Goal: Task Accomplishment & Management: Manage account settings

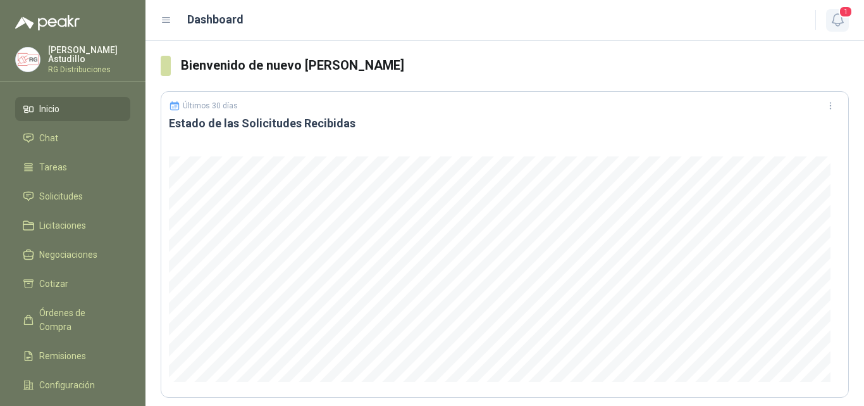
click at [845, 23] on icon "button" at bounding box center [838, 20] width 16 height 16
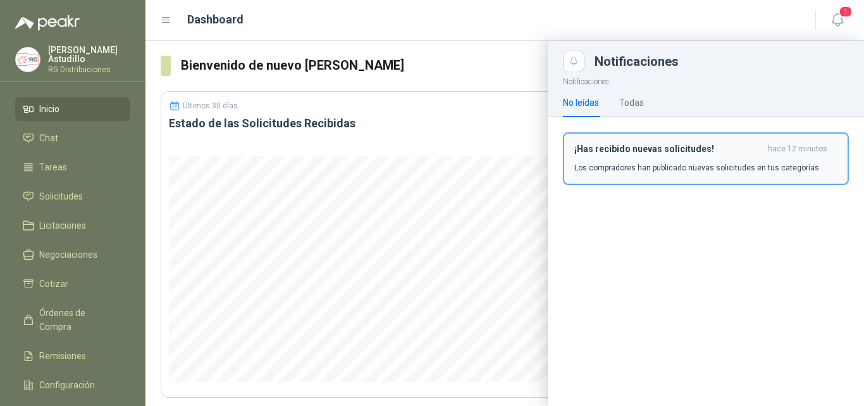
click at [688, 159] on div "¡Has recibido nuevas solicitudes! hace 12 minutos Los compradores han publicado…" at bounding box center [705, 159] width 263 height 30
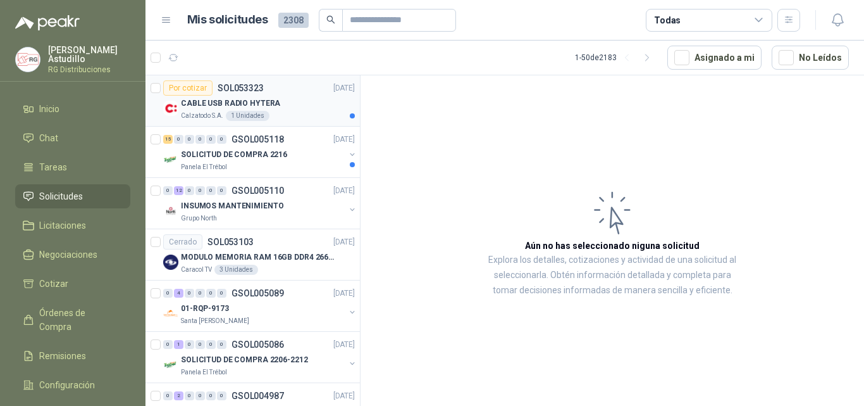
click at [303, 106] on div "CABLE USB RADIO HYTERA" at bounding box center [268, 103] width 174 height 15
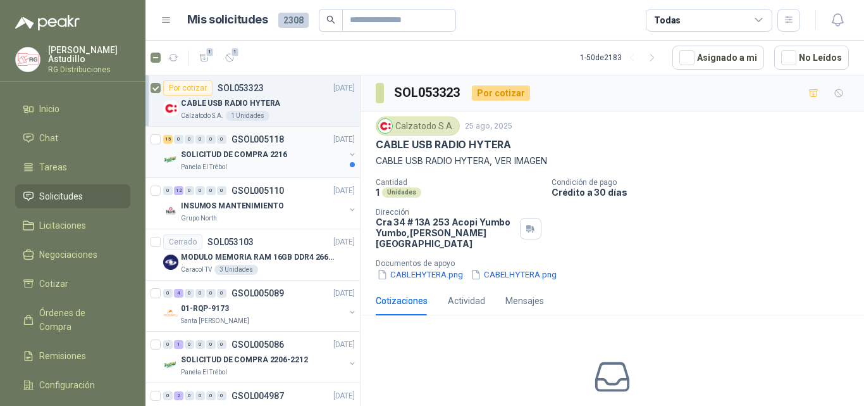
click at [276, 166] on div "Panela El Trébol" at bounding box center [263, 167] width 164 height 10
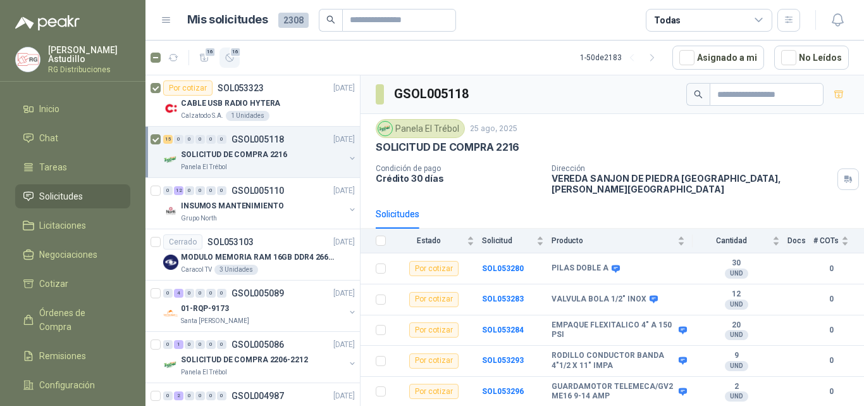
click at [237, 56] on span "16" at bounding box center [236, 52] width 12 height 10
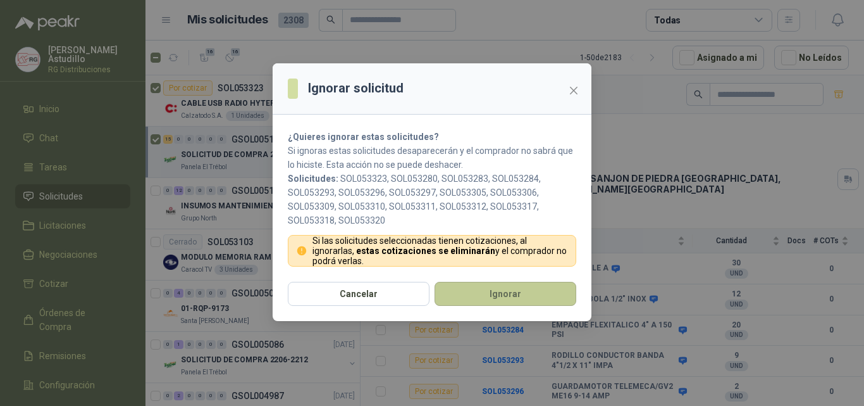
click at [489, 295] on button "Ignorar" at bounding box center [506, 294] width 142 height 24
